Goal: Task Accomplishment & Management: Complete application form

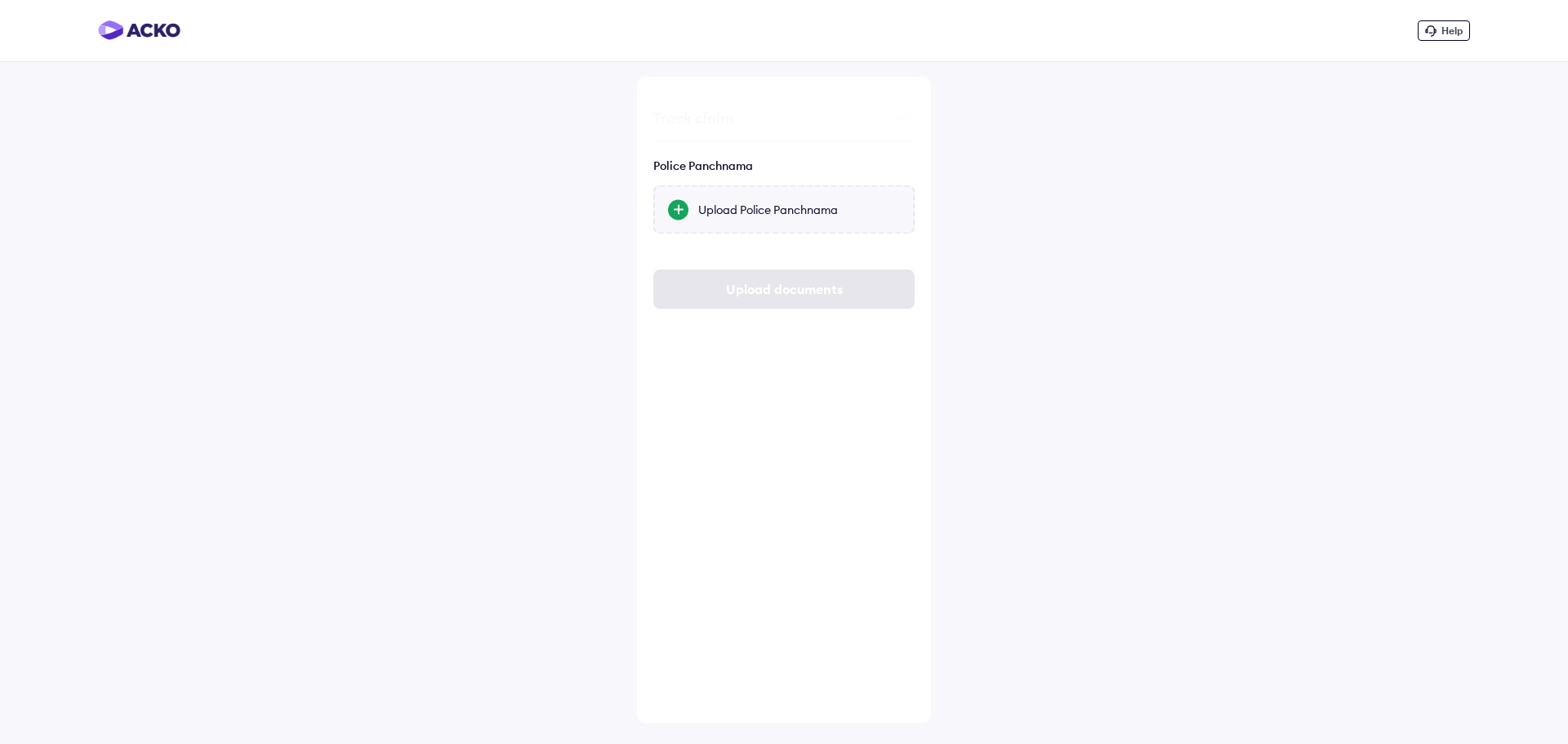
click at [677, 215] on div at bounding box center [678, 210] width 20 height 20
click at [0, 0] on input "Upload Police Panchnama" at bounding box center [0, 0] width 0 height 0
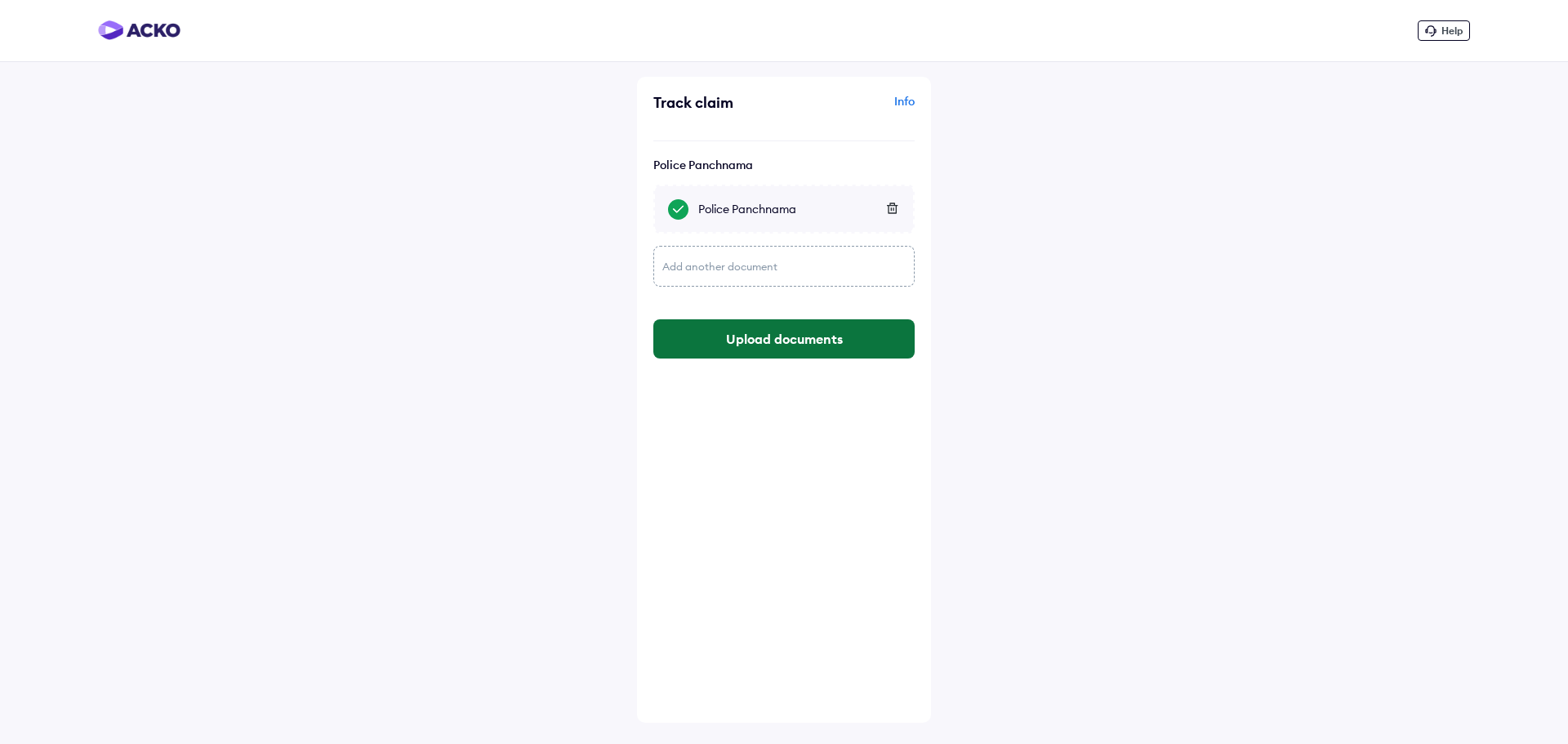
click at [773, 350] on button "Upload documents" at bounding box center [784, 339] width 261 height 39
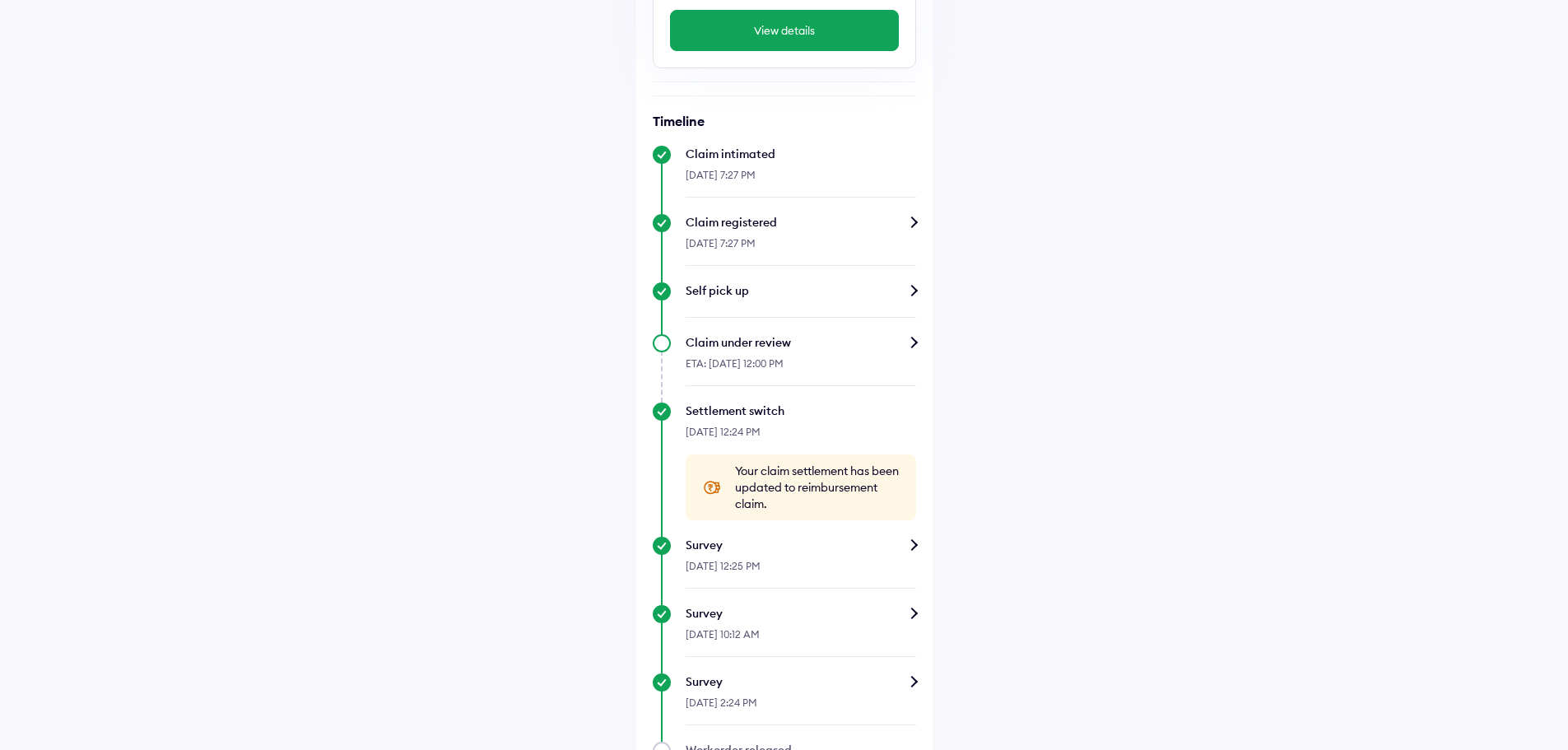
scroll to position [692, 0]
